Goal: Information Seeking & Learning: Learn about a topic

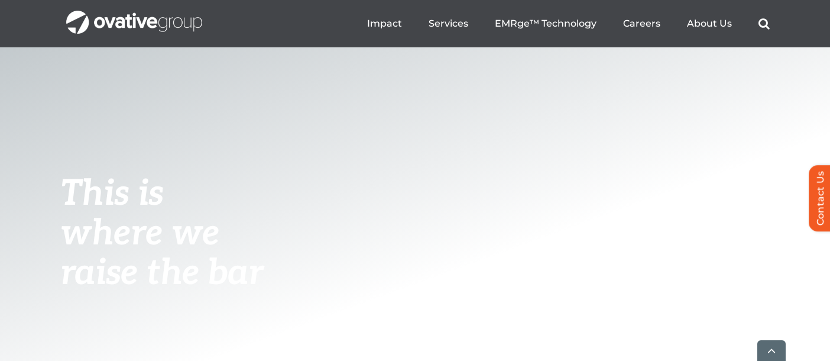
scroll to position [264, 0]
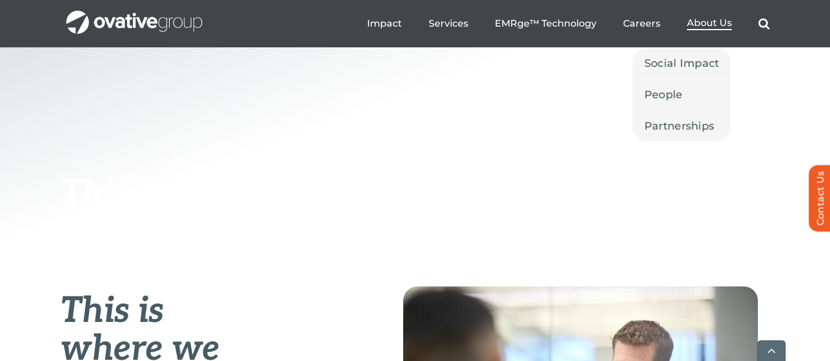
click at [704, 24] on span "About Us" at bounding box center [709, 23] width 45 height 12
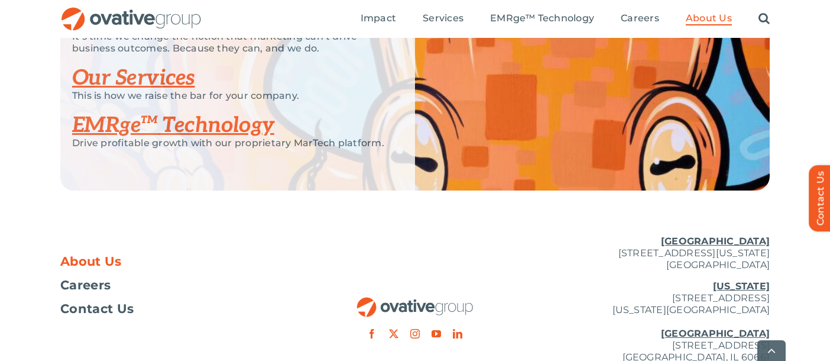
scroll to position [2681, 0]
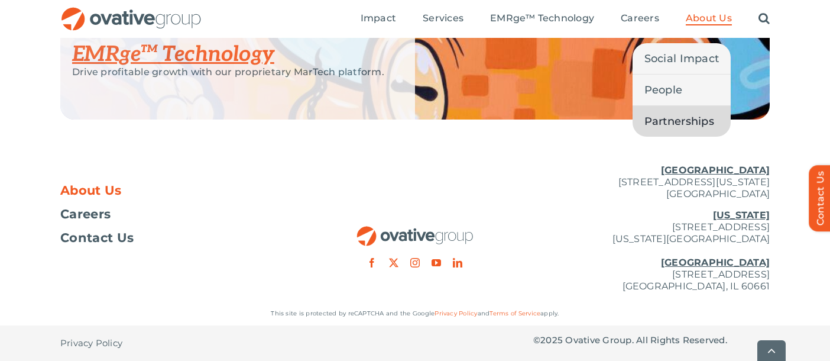
click at [679, 117] on span "Partnerships" at bounding box center [680, 121] width 70 height 17
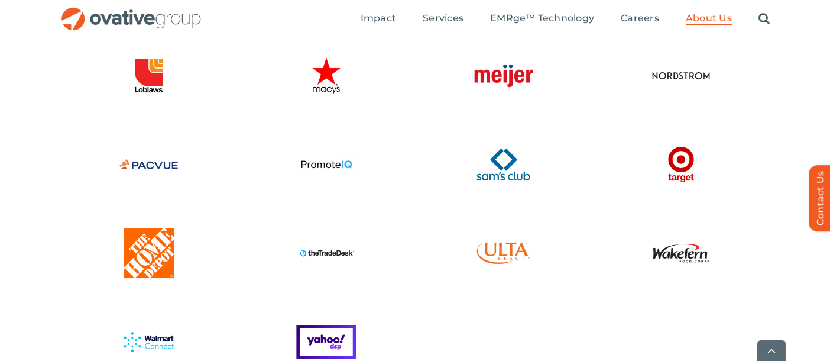
scroll to position [2195, 0]
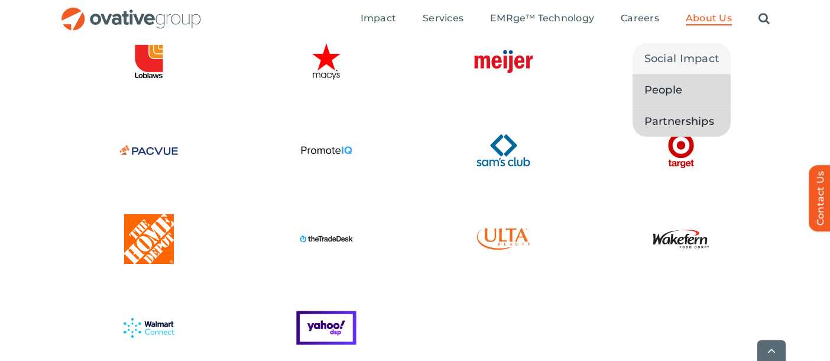
click at [678, 85] on span "People" at bounding box center [664, 90] width 38 height 17
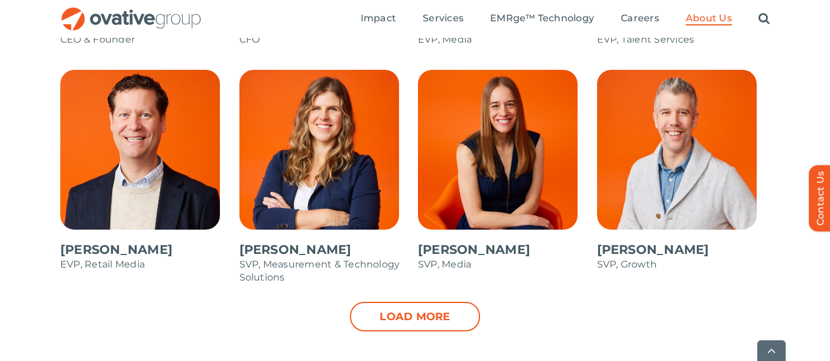
scroll to position [1239, 0]
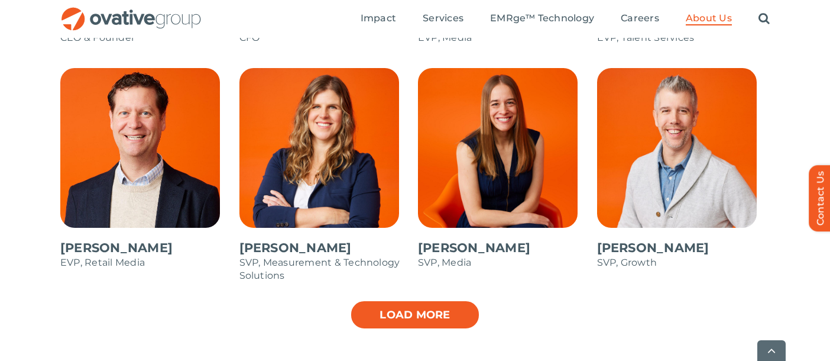
click at [382, 310] on link "Load more" at bounding box center [415, 315] width 130 height 30
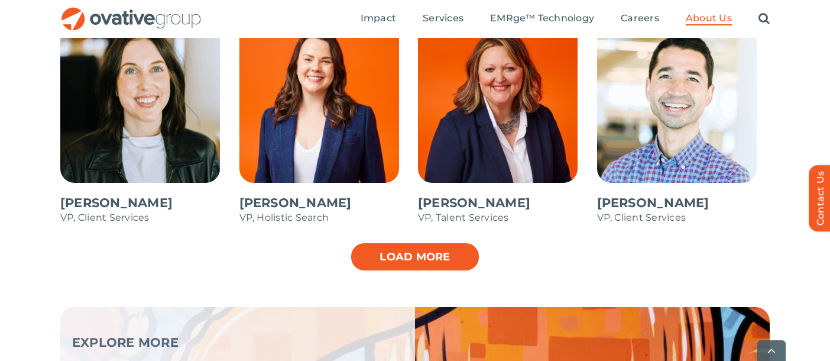
scroll to position [1814, 0]
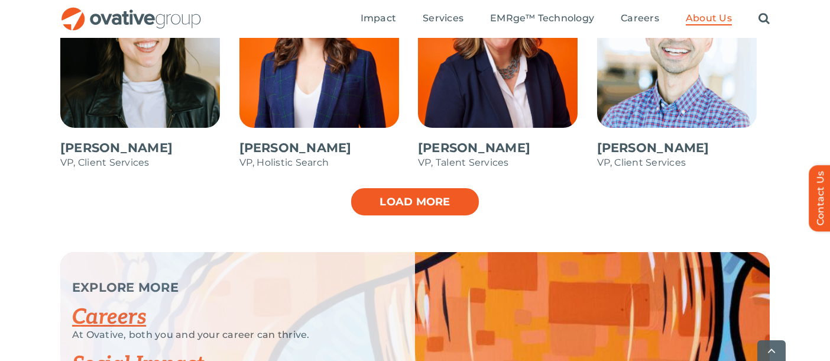
click at [395, 200] on link "Load more" at bounding box center [415, 202] width 130 height 30
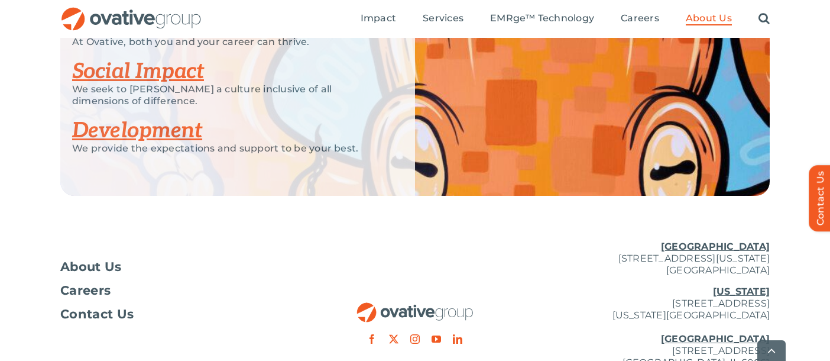
scroll to position [2379, 0]
